Goal: Information Seeking & Learning: Learn about a topic

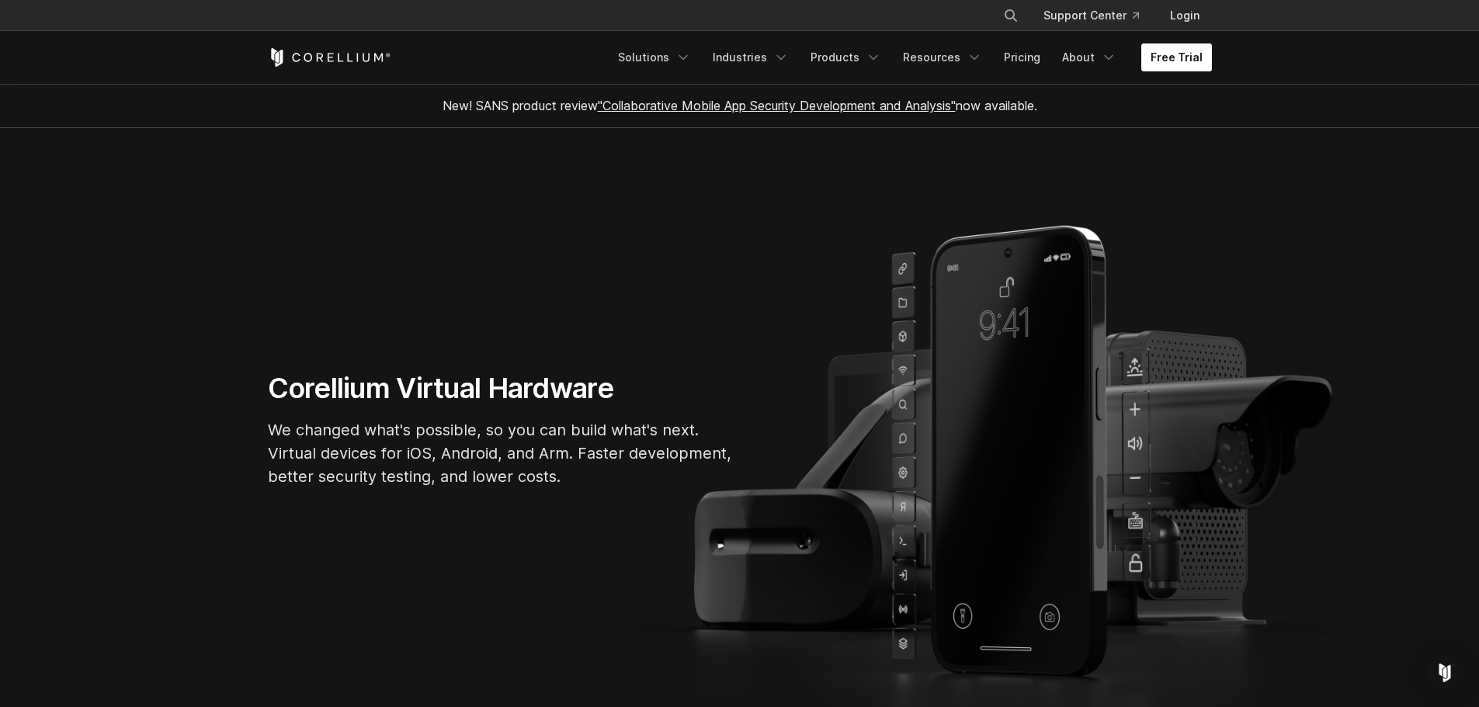
click at [1174, 61] on link "Free Trial" at bounding box center [1176, 57] width 71 height 28
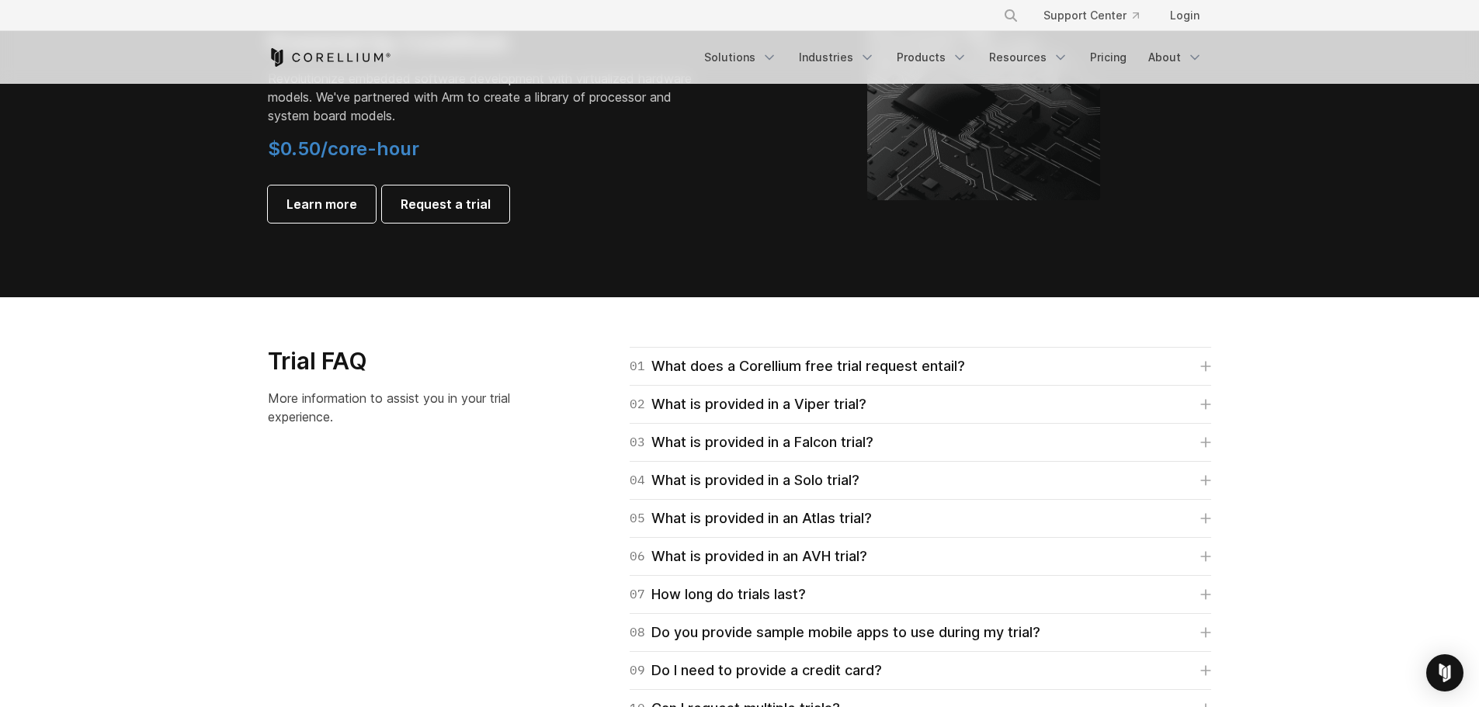
scroll to position [2115, 0]
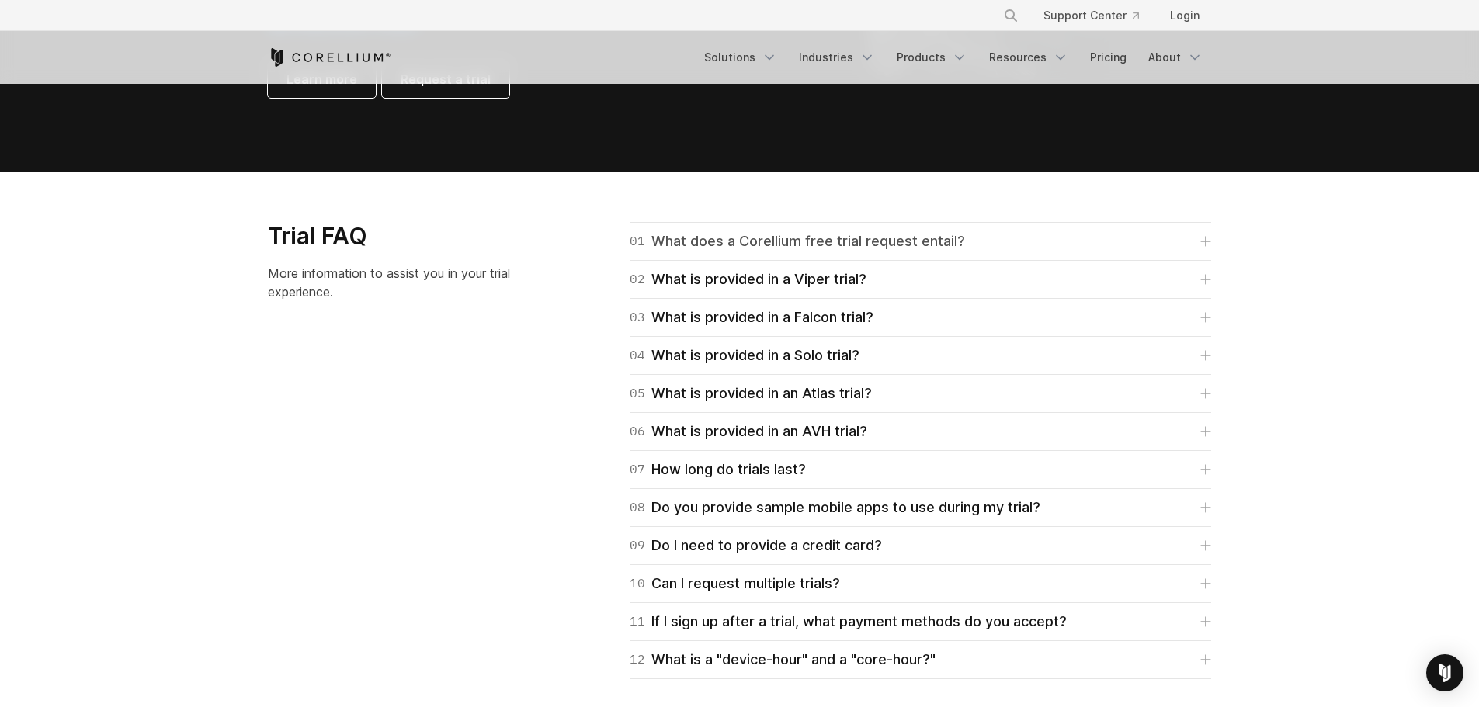
click at [754, 244] on div "01 What does a Corellium free trial request entail?" at bounding box center [797, 242] width 335 height 22
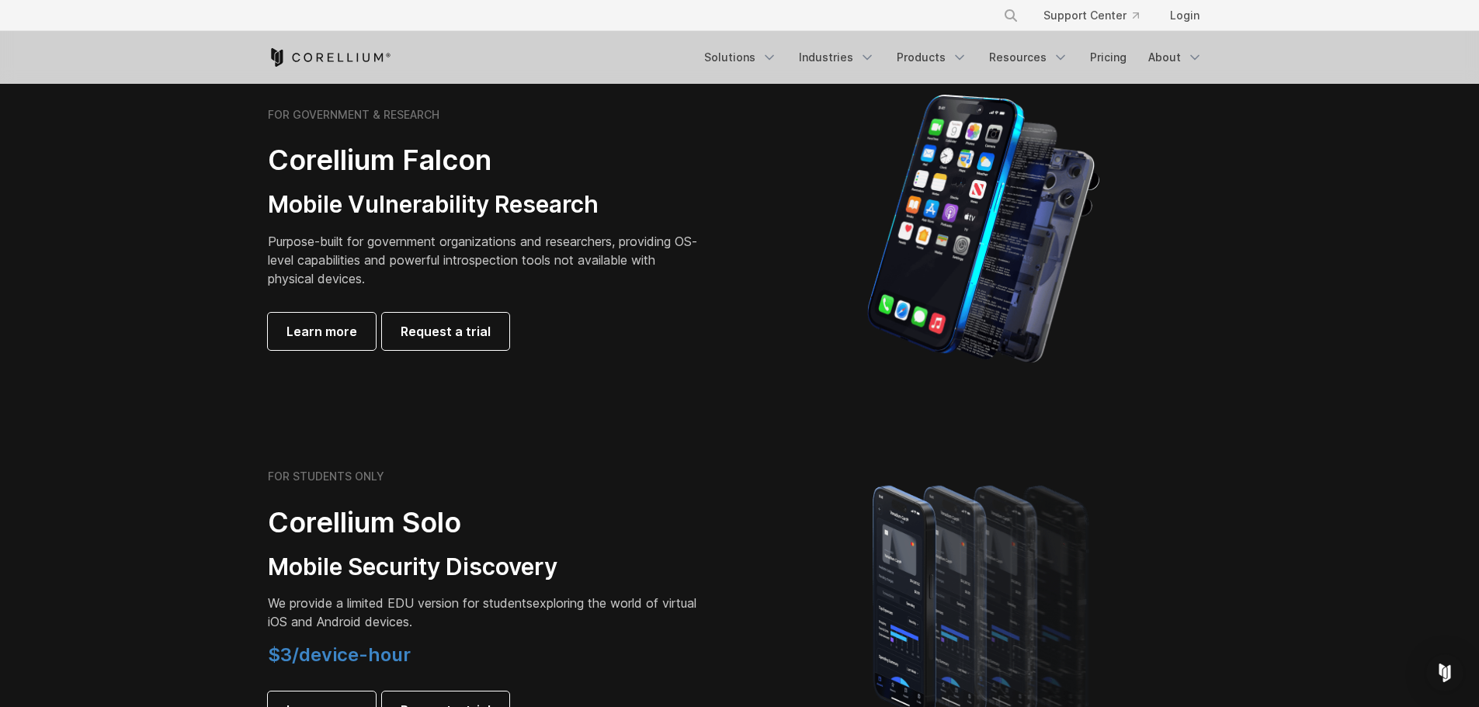
scroll to position [0, 0]
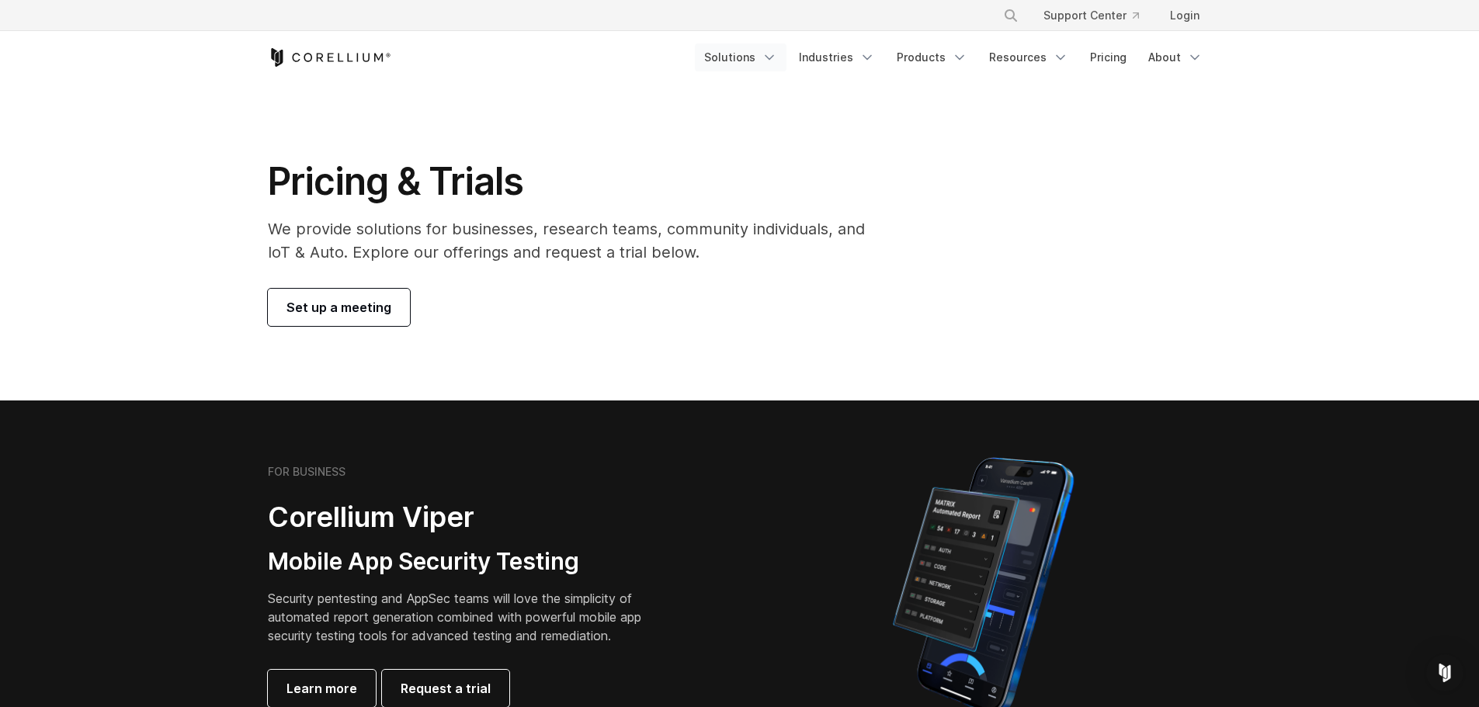
click at [777, 63] on icon "Navigation Menu" at bounding box center [769, 58] width 16 height 16
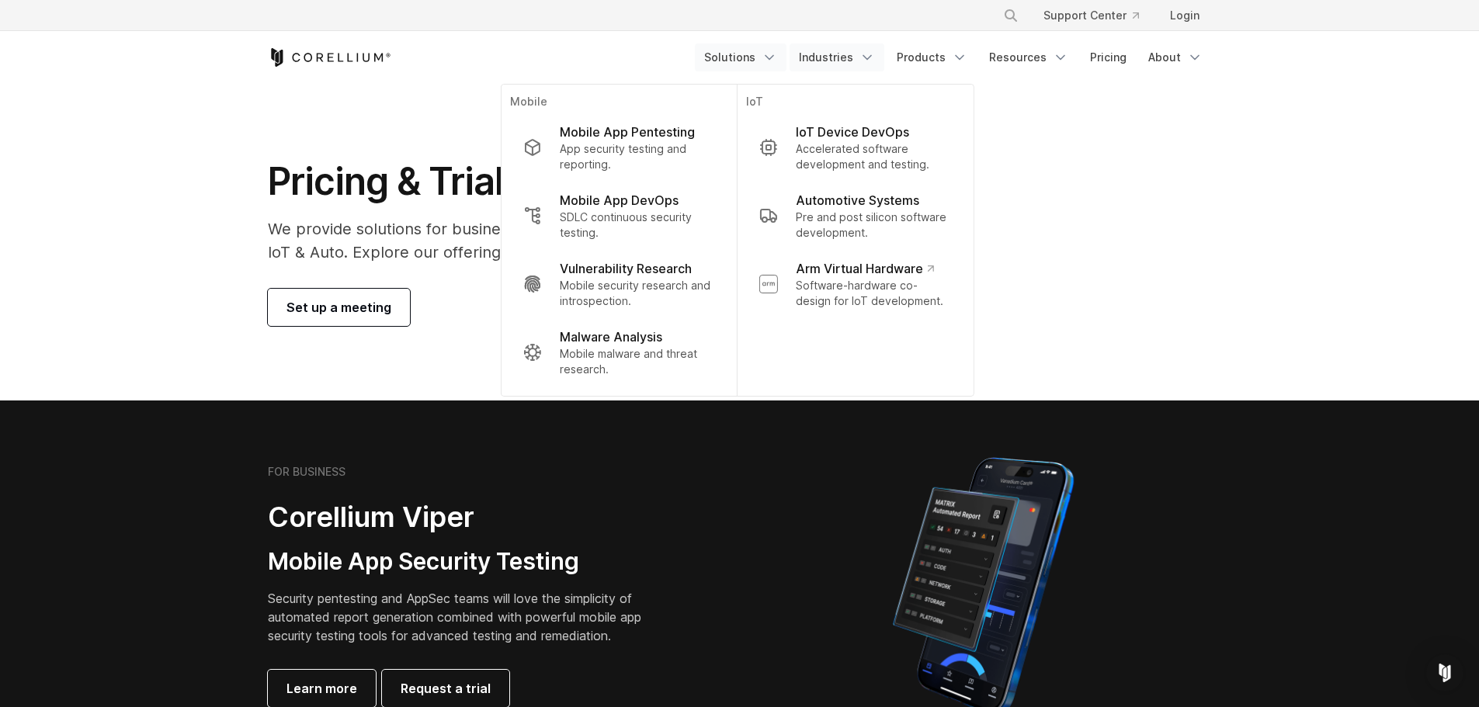
click at [869, 61] on icon "Navigation Menu" at bounding box center [867, 58] width 16 height 16
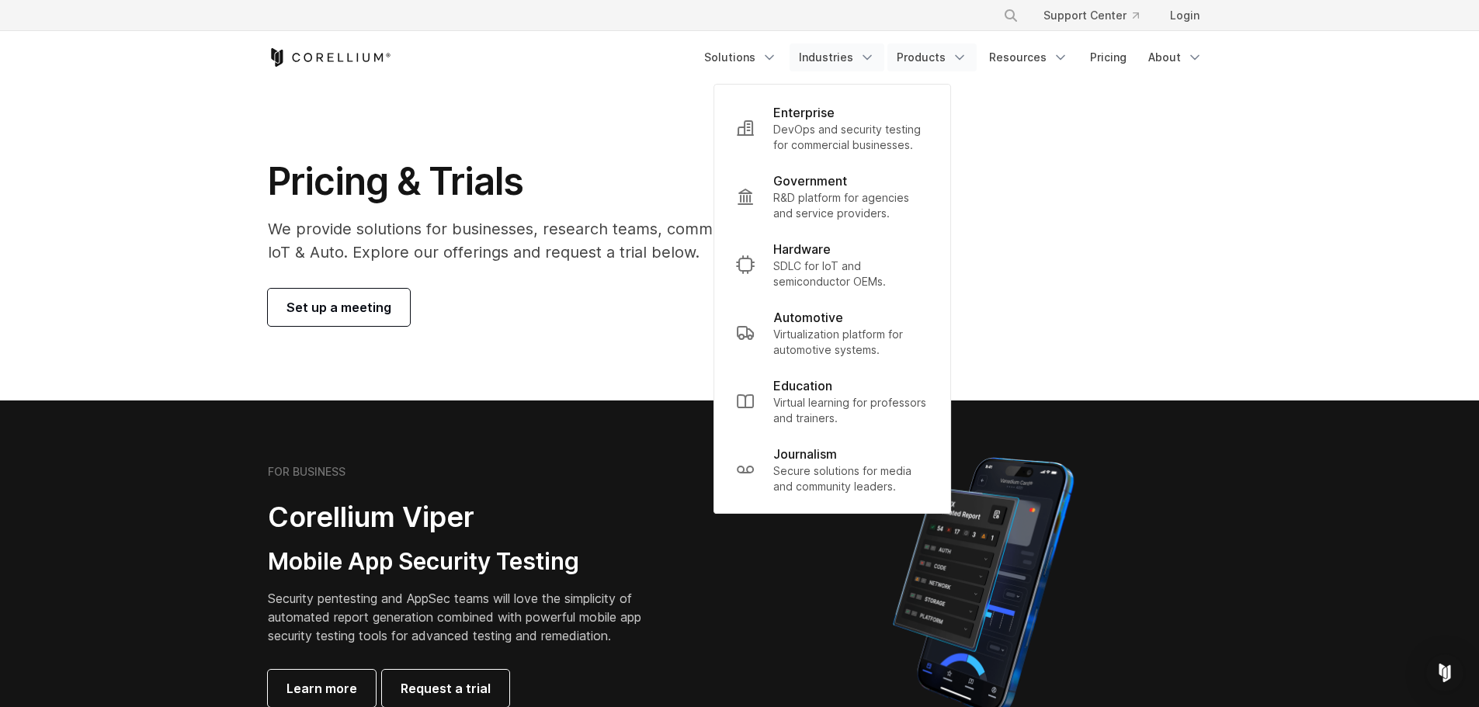
click at [967, 57] on icon "Navigation Menu" at bounding box center [960, 58] width 16 height 16
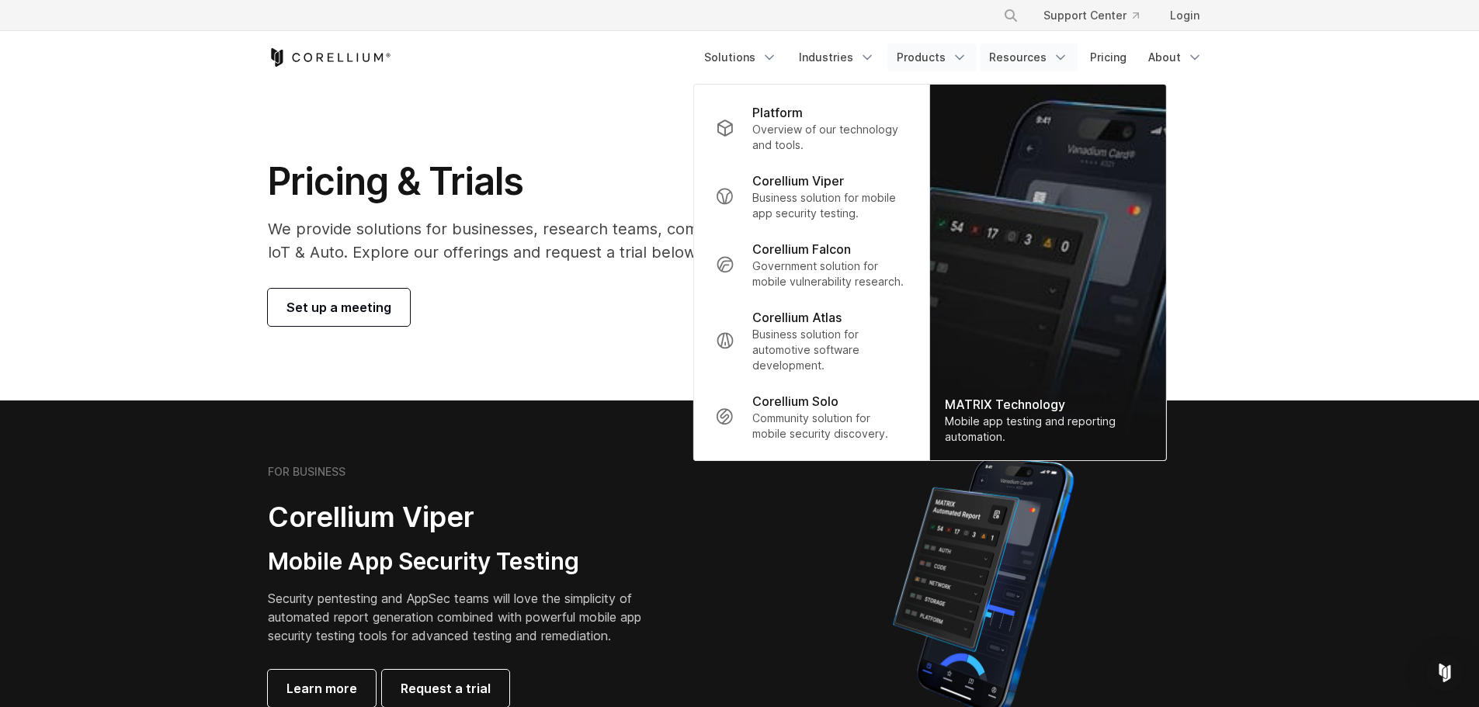
click at [1053, 57] on link "Resources" at bounding box center [1029, 57] width 98 height 28
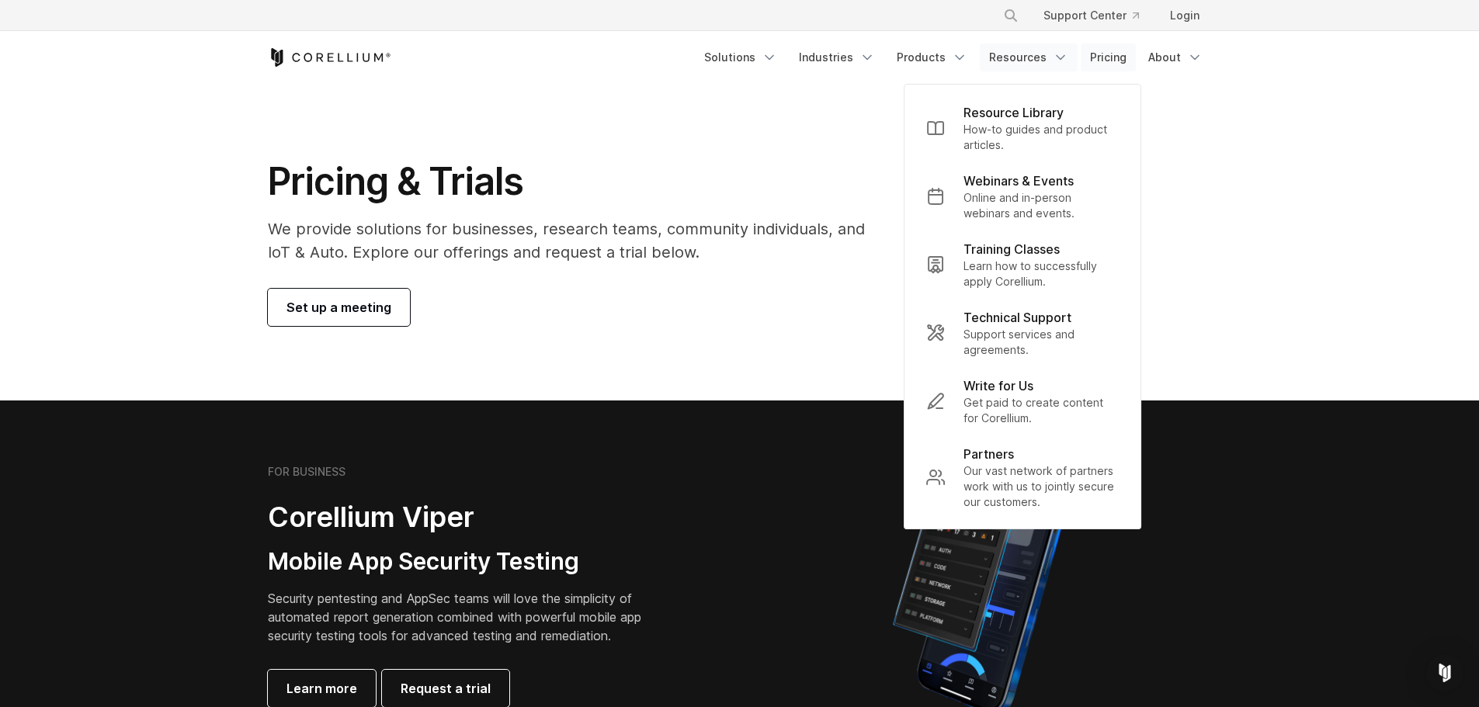
click at [1122, 64] on link "Pricing" at bounding box center [1107, 57] width 55 height 28
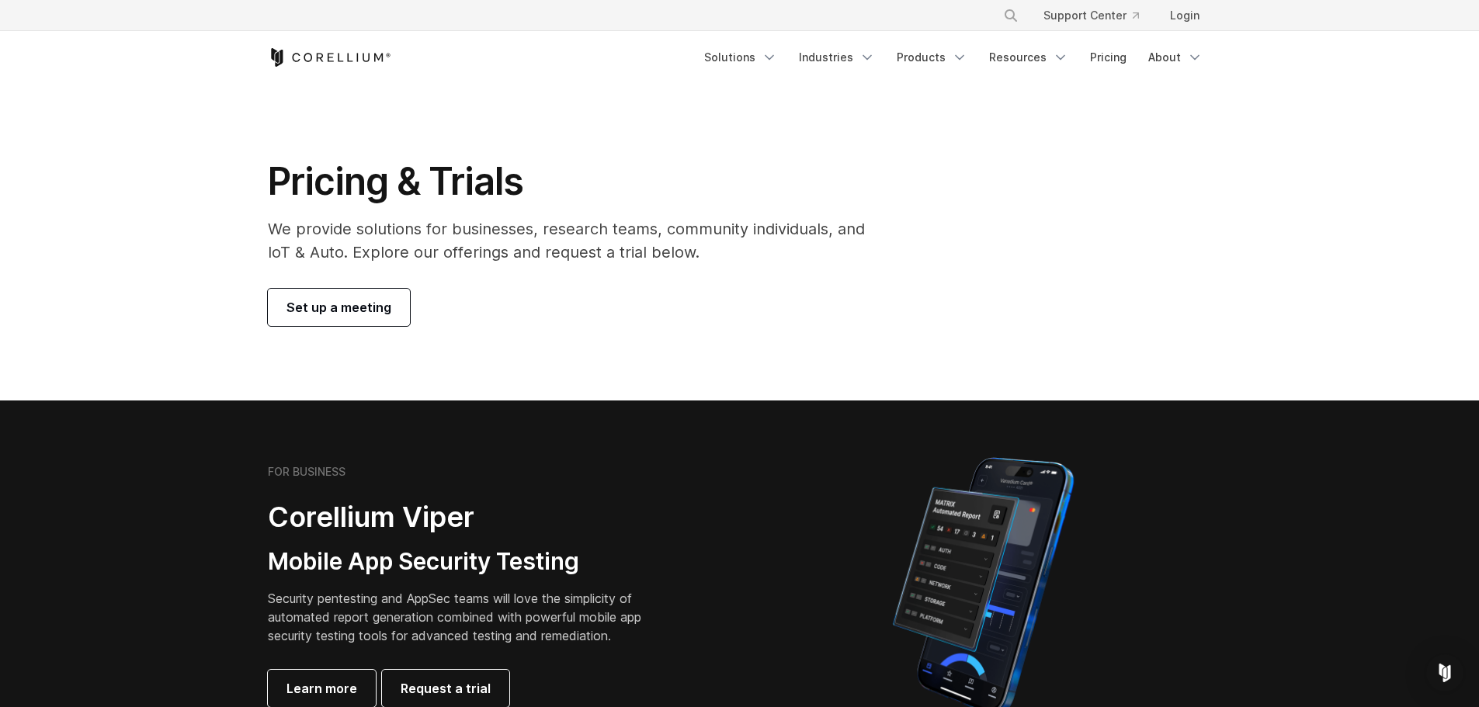
click at [345, 57] on icon "Corellium Home" at bounding box center [329, 57] width 123 height 19
